Goal: Transaction & Acquisition: Purchase product/service

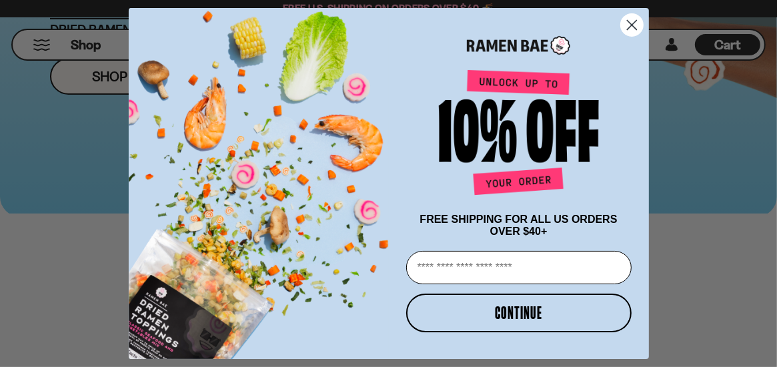
scroll to position [533, 0]
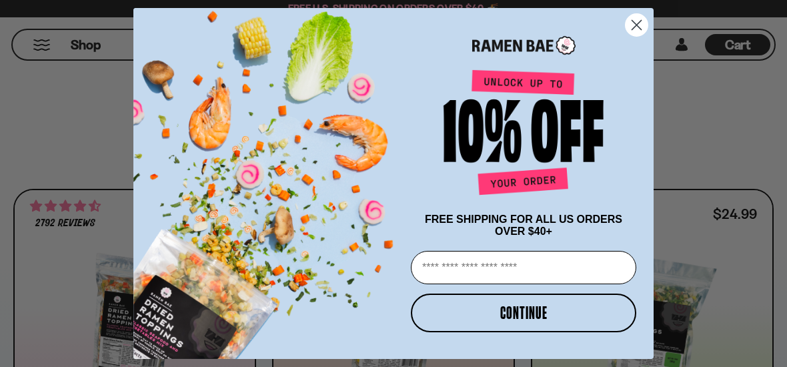
click at [468, 273] on input "Email" at bounding box center [523, 267] width 225 height 33
type input "**********"
click at [496, 324] on button "CONTINUE" at bounding box center [523, 312] width 225 height 39
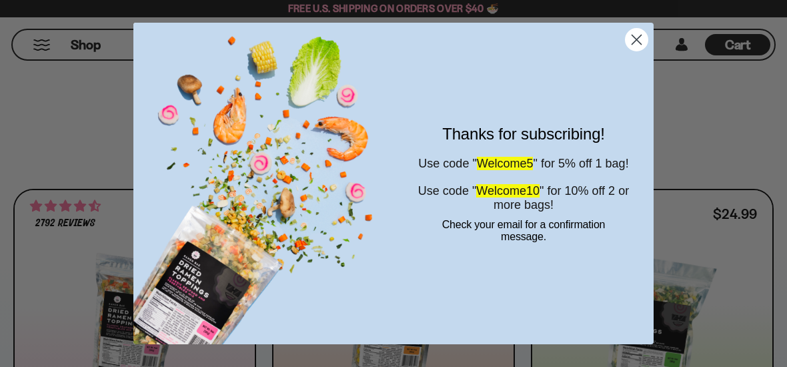
click at [641, 35] on icon "Close dialog" at bounding box center [636, 39] width 9 height 9
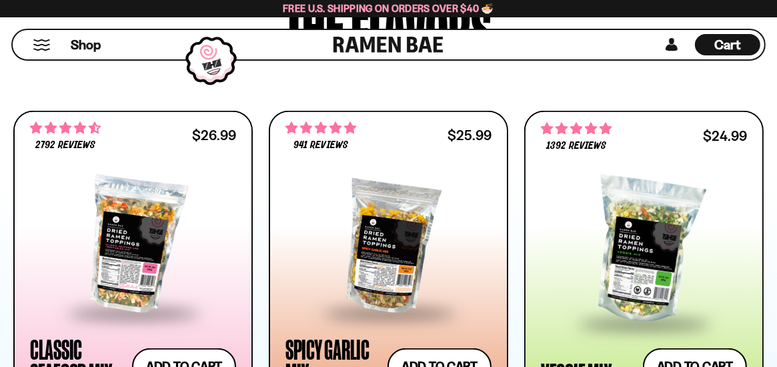
scroll to position [667, 0]
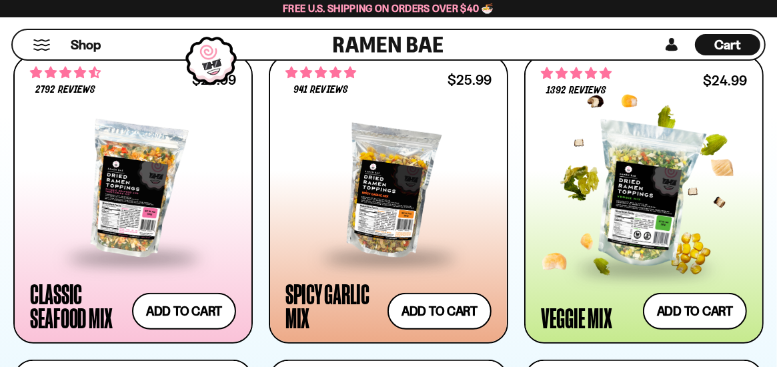
click at [646, 187] on div at bounding box center [644, 195] width 206 height 141
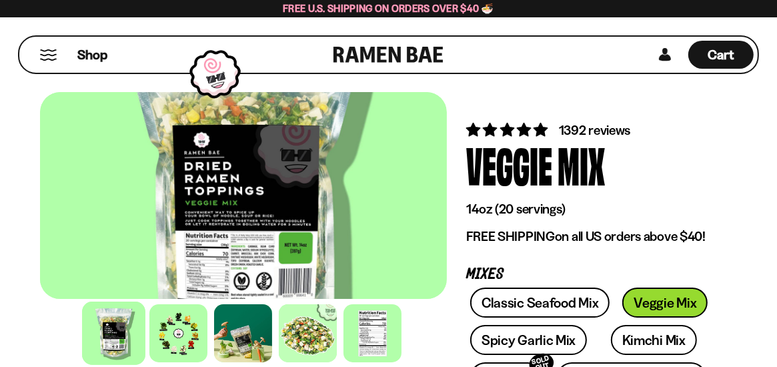
scroll to position [67, 0]
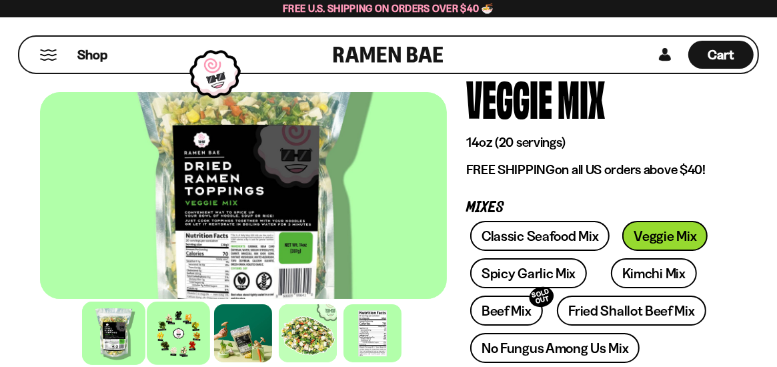
click at [177, 344] on div at bounding box center [178, 332] width 63 height 63
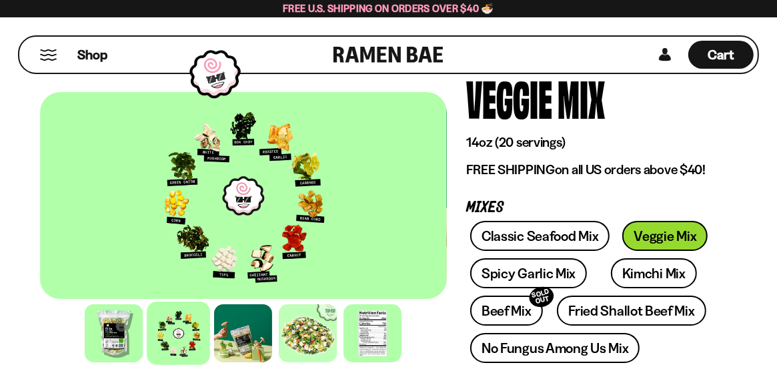
click at [224, 271] on div at bounding box center [243, 195] width 407 height 207
click at [200, 199] on div at bounding box center [243, 195] width 407 height 207
click at [312, 338] on div at bounding box center [307, 332] width 63 height 63
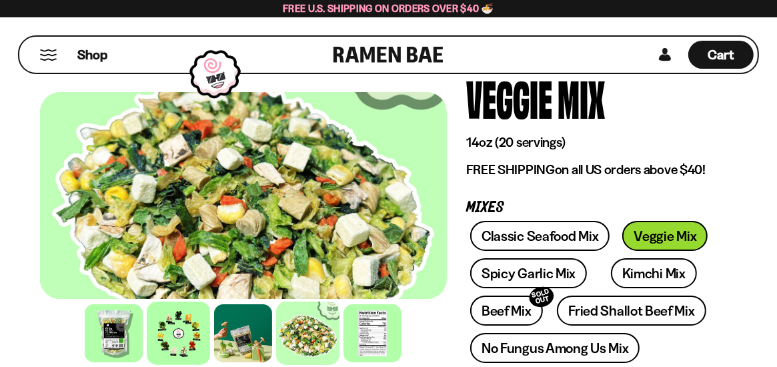
click at [158, 335] on div at bounding box center [178, 332] width 63 height 63
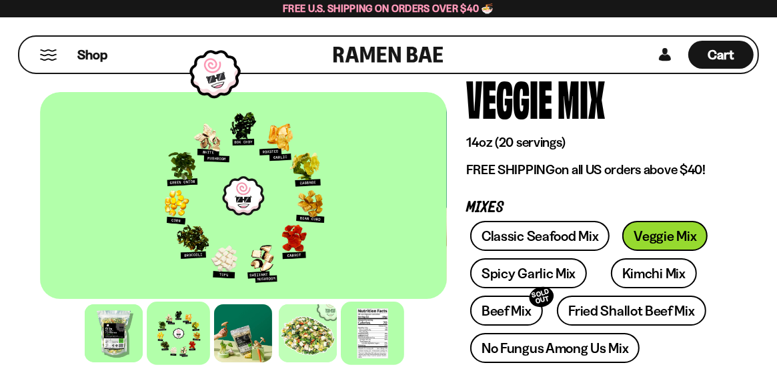
click at [366, 335] on div at bounding box center [372, 332] width 63 height 63
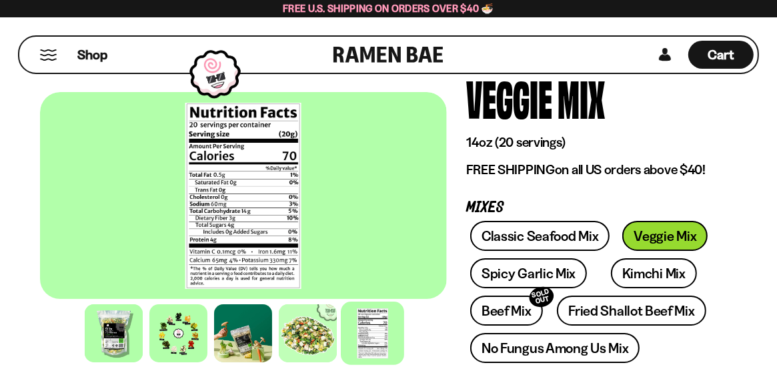
click at [366, 335] on div at bounding box center [372, 332] width 63 height 63
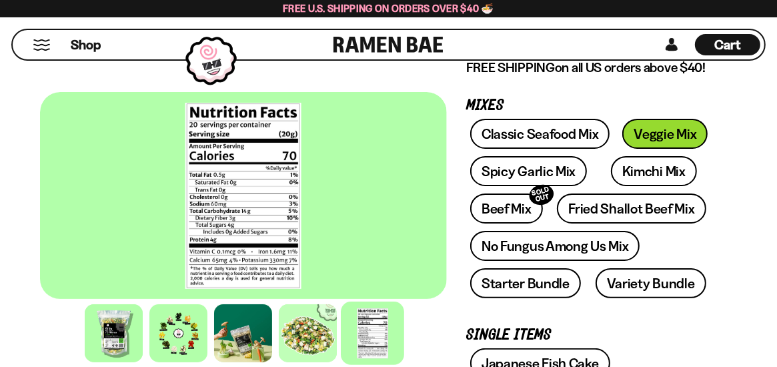
scroll to position [133, 0]
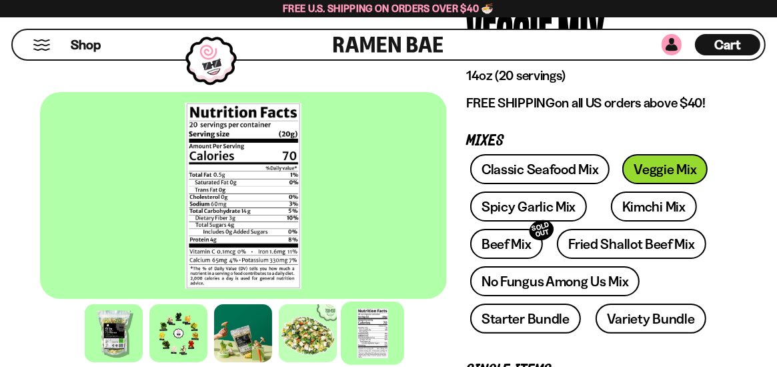
click at [672, 48] on link at bounding box center [671, 44] width 20 height 21
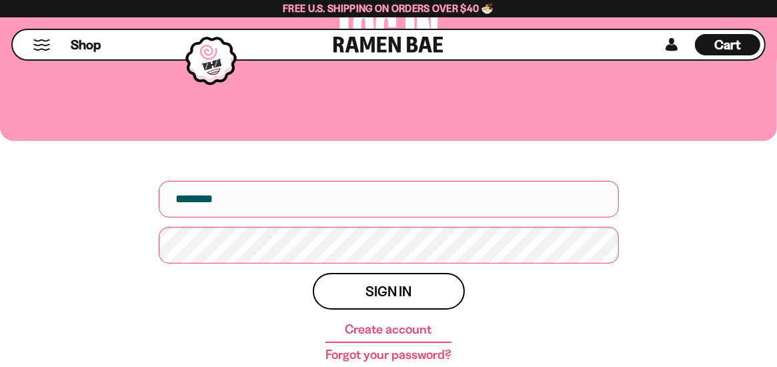
scroll to position [133, 0]
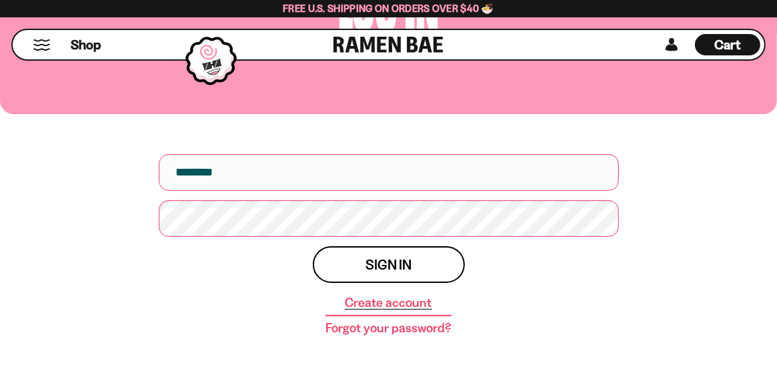
click at [365, 300] on link "Create account" at bounding box center [388, 302] width 87 height 13
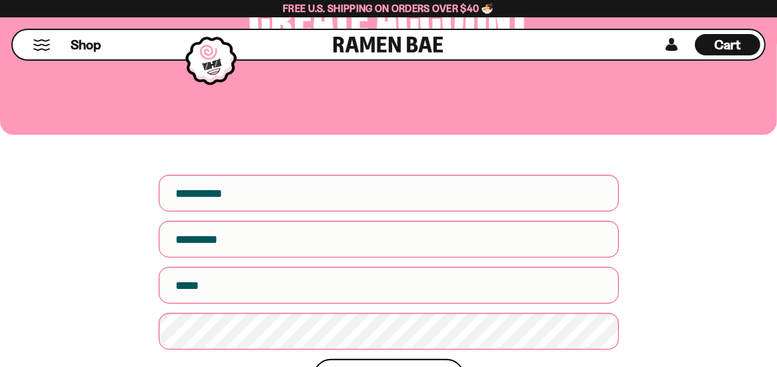
scroll to position [133, 0]
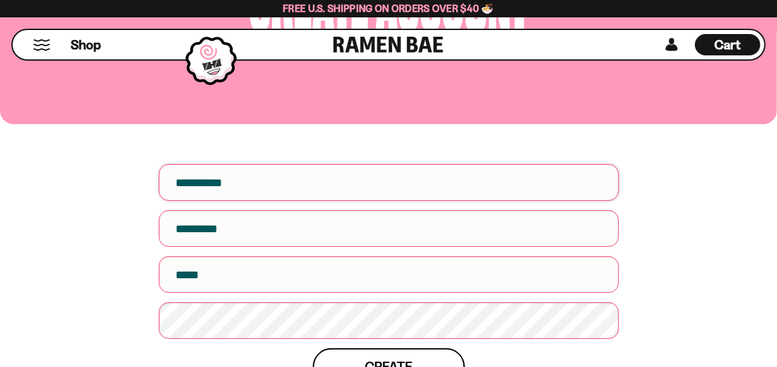
click at [251, 181] on input "First name" at bounding box center [389, 182] width 460 height 37
click at [254, 184] on input "First name" at bounding box center [389, 182] width 460 height 37
type input "*****"
type input "******"
type input "**********"
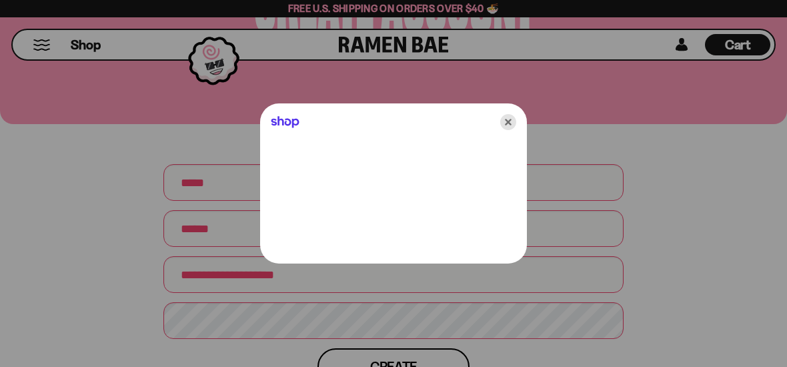
click at [511, 119] on icon "Close" at bounding box center [508, 122] width 16 height 16
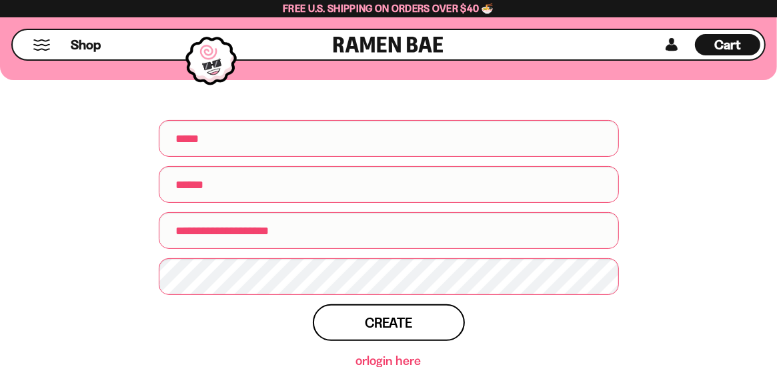
scroll to position [200, 0]
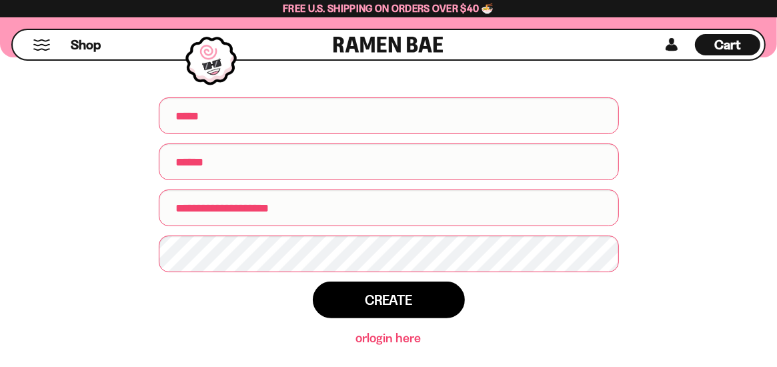
click at [357, 300] on button "Create" at bounding box center [389, 299] width 152 height 37
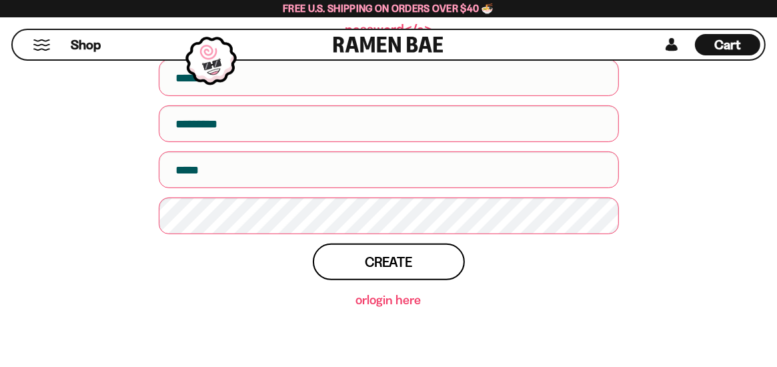
scroll to position [333, 0]
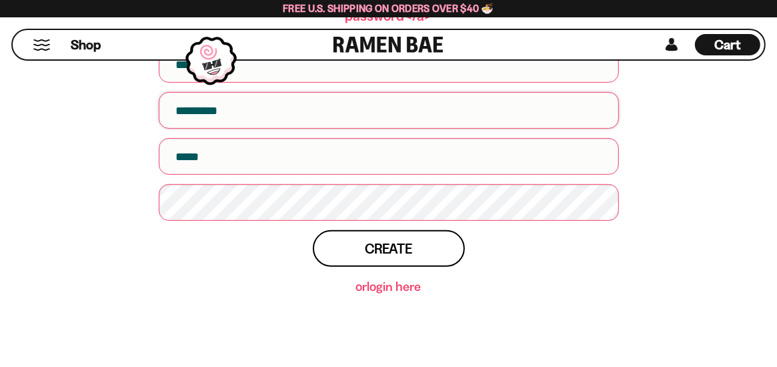
click at [320, 92] on input "text" at bounding box center [389, 110] width 460 height 37
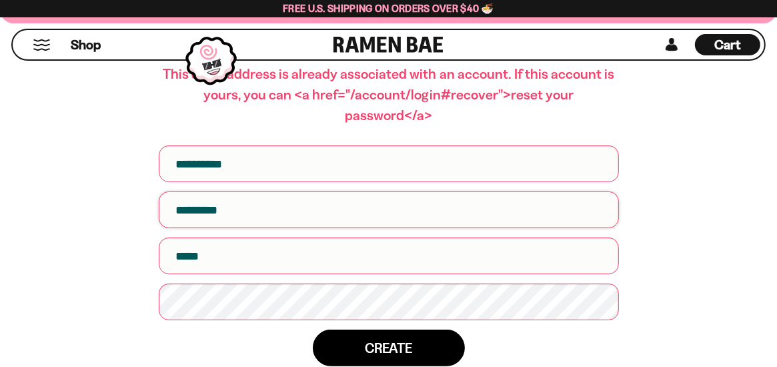
scroll to position [200, 0]
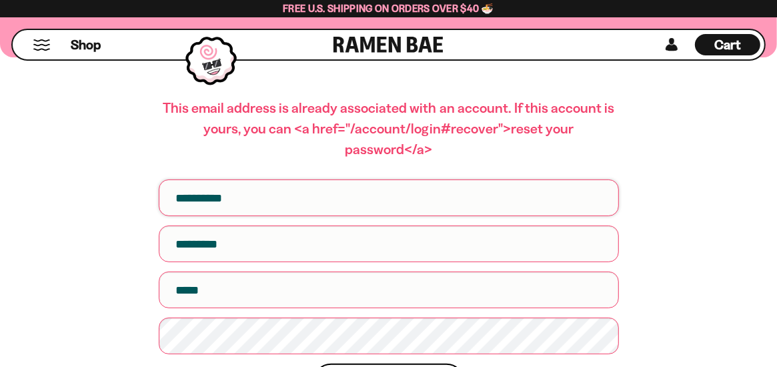
click at [265, 179] on input "First name" at bounding box center [389, 197] width 460 height 37
type input "******"
type input "**********"
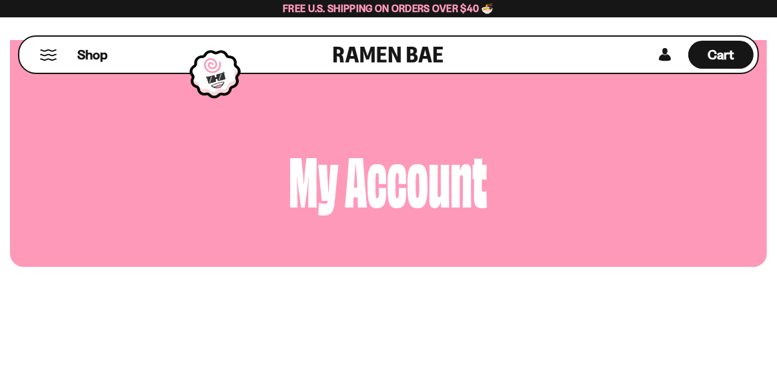
click at [49, 55] on button "Mobile Menu Trigger" at bounding box center [48, 54] width 18 height 11
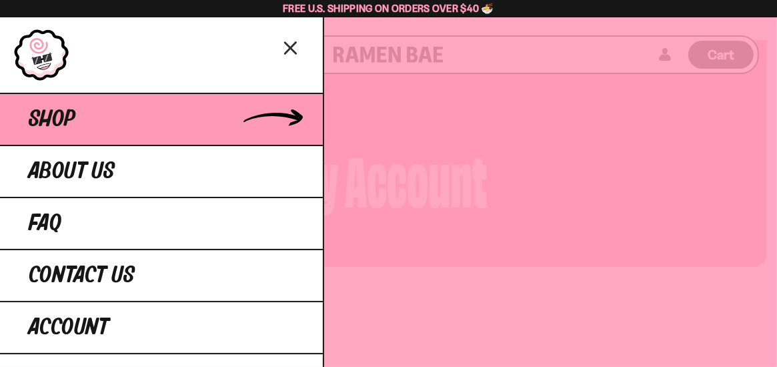
click at [63, 133] on link "Shop" at bounding box center [161, 119] width 323 height 52
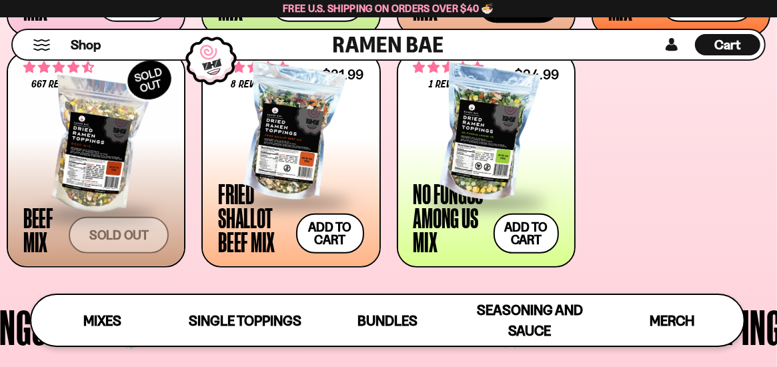
scroll to position [733, 0]
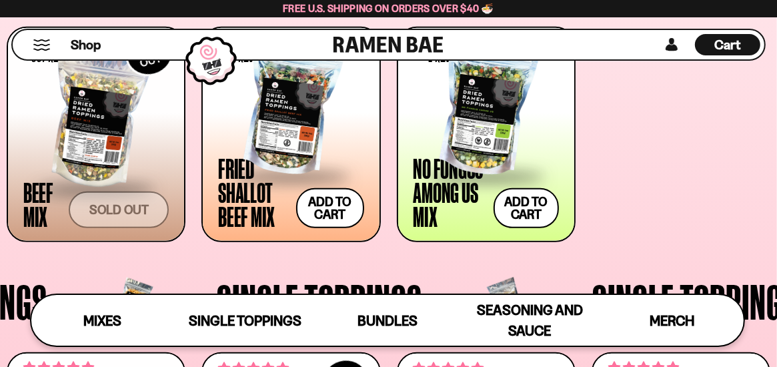
click at [306, 128] on div at bounding box center [290, 107] width 145 height 133
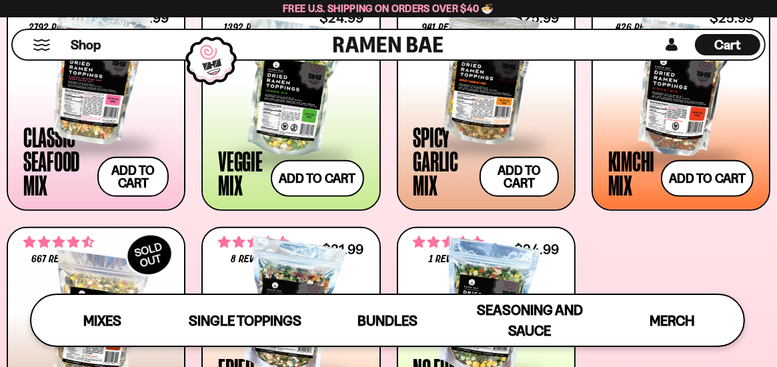
scroll to position [467, 0]
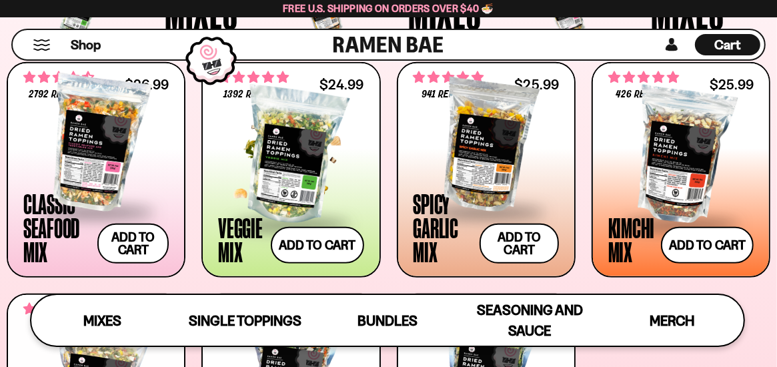
click at [313, 191] on div at bounding box center [290, 155] width 145 height 133
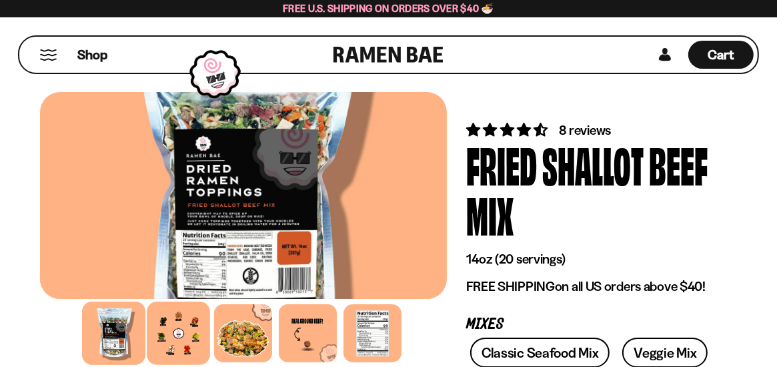
click at [184, 334] on div at bounding box center [178, 332] width 63 height 63
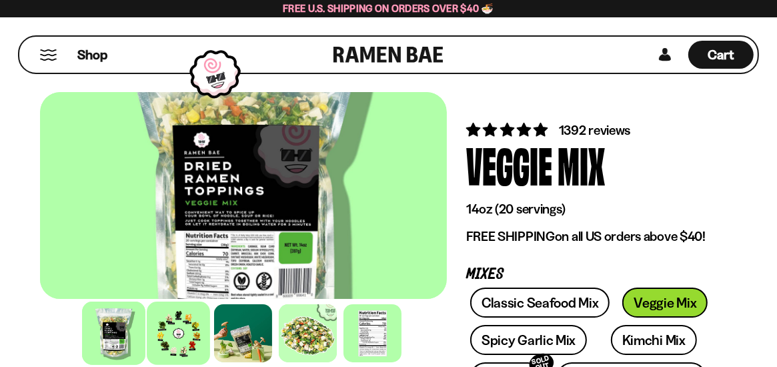
click at [166, 352] on div at bounding box center [178, 332] width 63 height 63
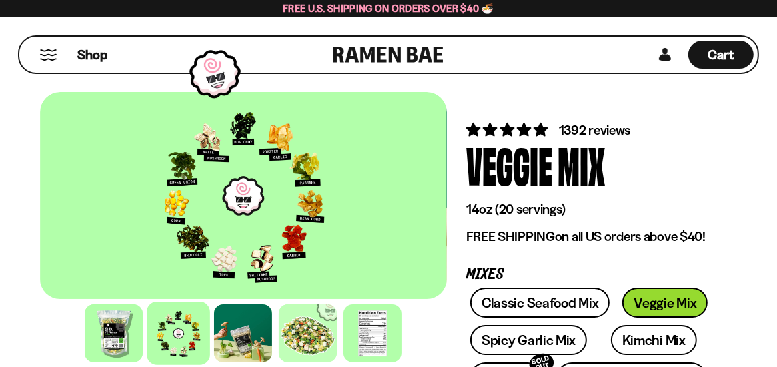
click at [361, 52] on link at bounding box center [388, 55] width 110 height 36
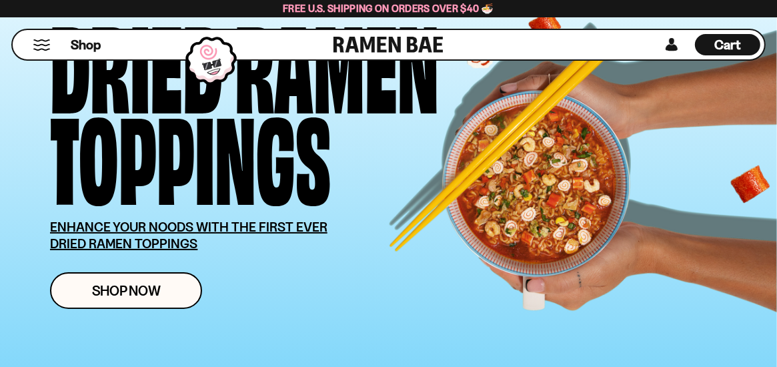
scroll to position [333, 0]
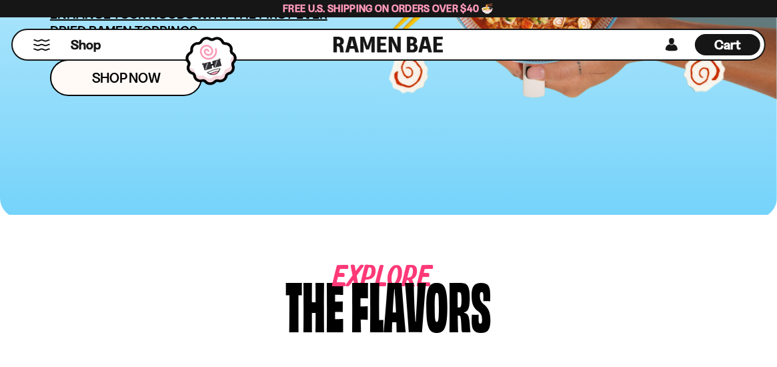
click at [29, 44] on div "Shop" at bounding box center [175, 44] width 317 height 29
click at [40, 41] on button "Mobile Menu Trigger" at bounding box center [42, 44] width 18 height 11
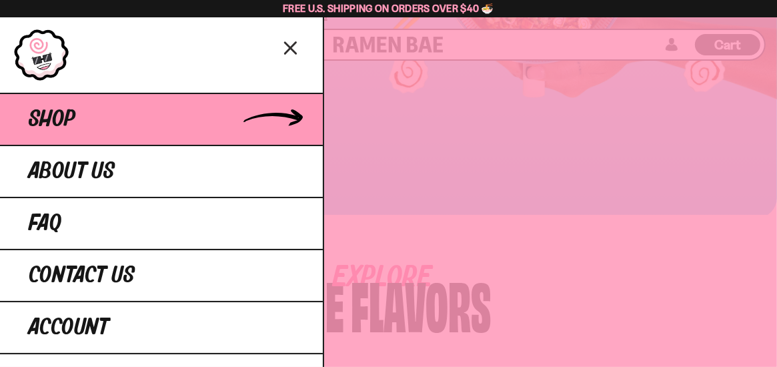
click at [57, 122] on span "Shop" at bounding box center [52, 119] width 47 height 24
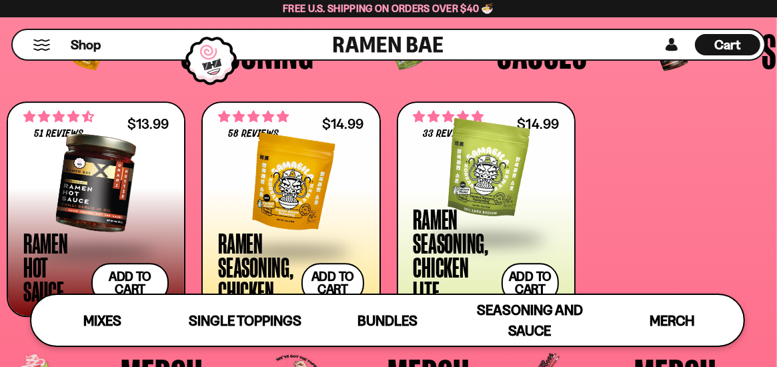
scroll to position [2626, 0]
